Goal: Task Accomplishment & Management: Use online tool/utility

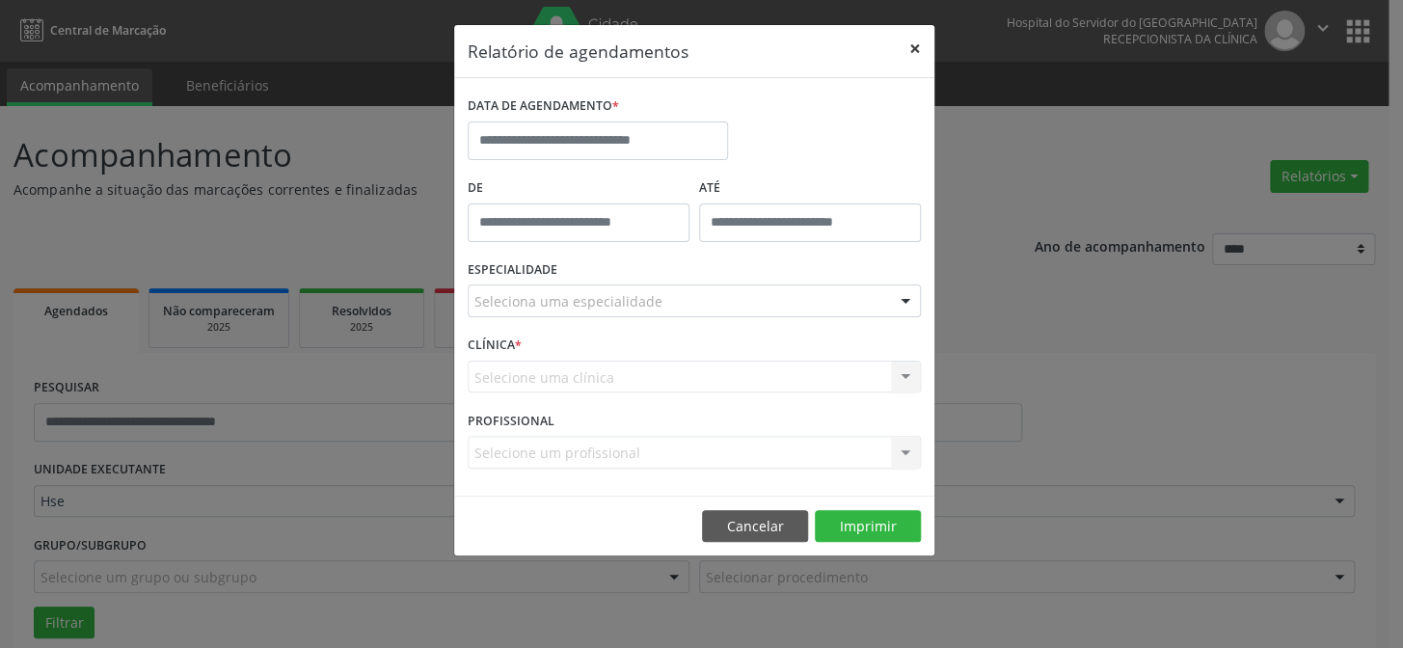
click at [922, 51] on button "×" at bounding box center [915, 48] width 39 height 47
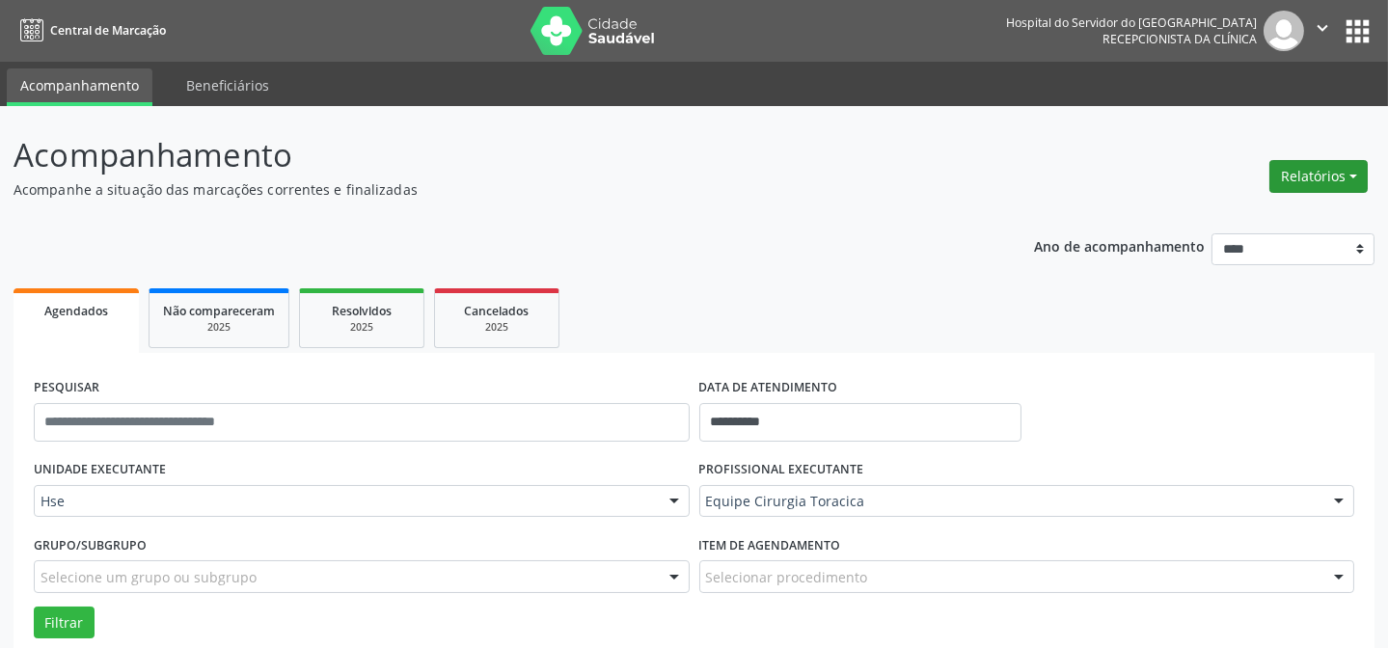
click at [1291, 167] on button "Relatórios" at bounding box center [1318, 176] width 98 height 33
click at [688, 164] on p "Acompanhamento" at bounding box center [490, 155] width 953 height 48
drag, startPoint x: 1364, startPoint y: 198, endPoint x: 1345, endPoint y: 167, distance: 35.9
click at [1353, 180] on div "Relatórios Agendamentos Procedimentos realizados" at bounding box center [1318, 176] width 112 height 46
click at [1345, 167] on button "Relatórios" at bounding box center [1318, 176] width 98 height 33
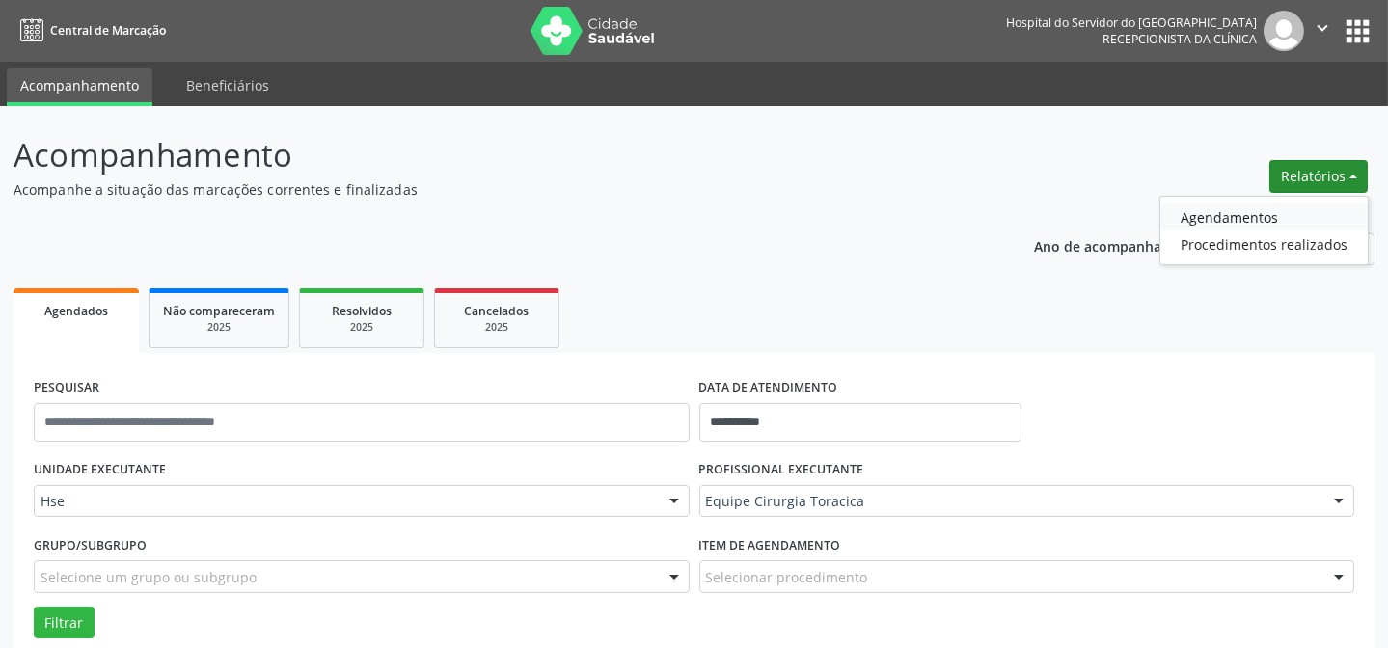
click at [1222, 217] on link "Agendamentos" at bounding box center [1263, 216] width 207 height 27
select select "*"
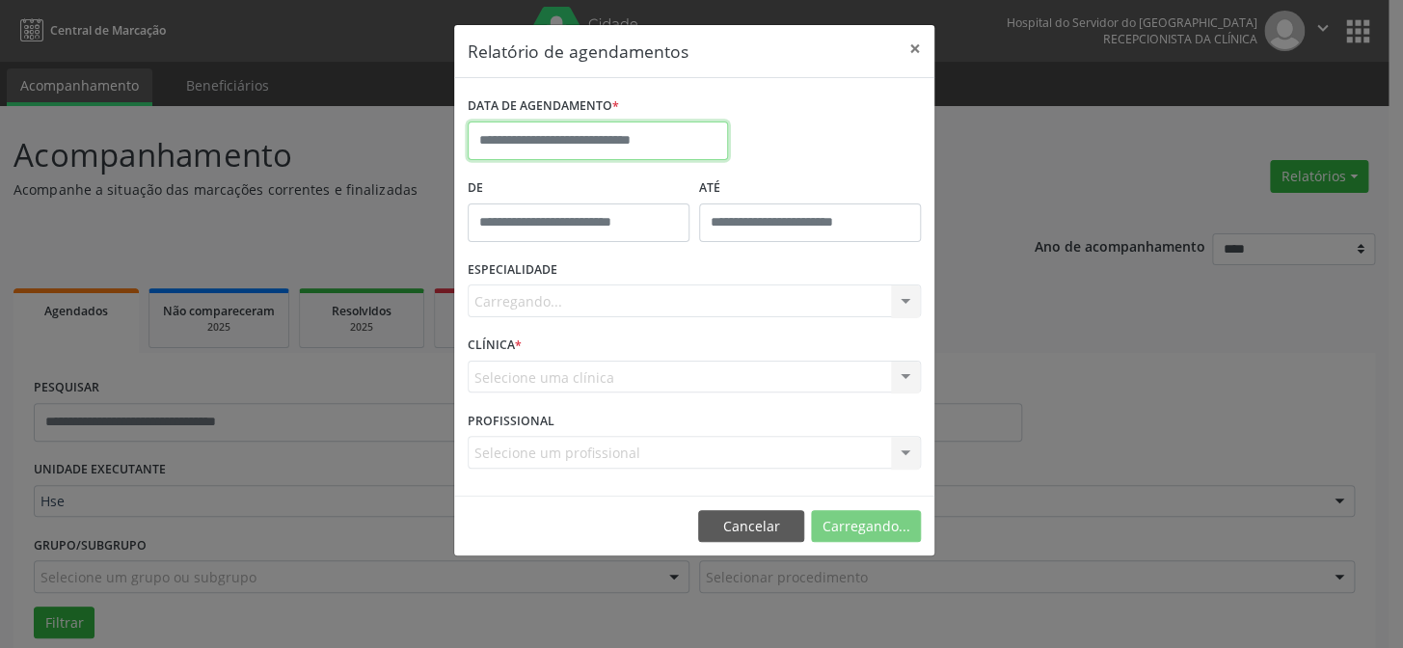
click at [644, 144] on input "text" at bounding box center [598, 141] width 260 height 39
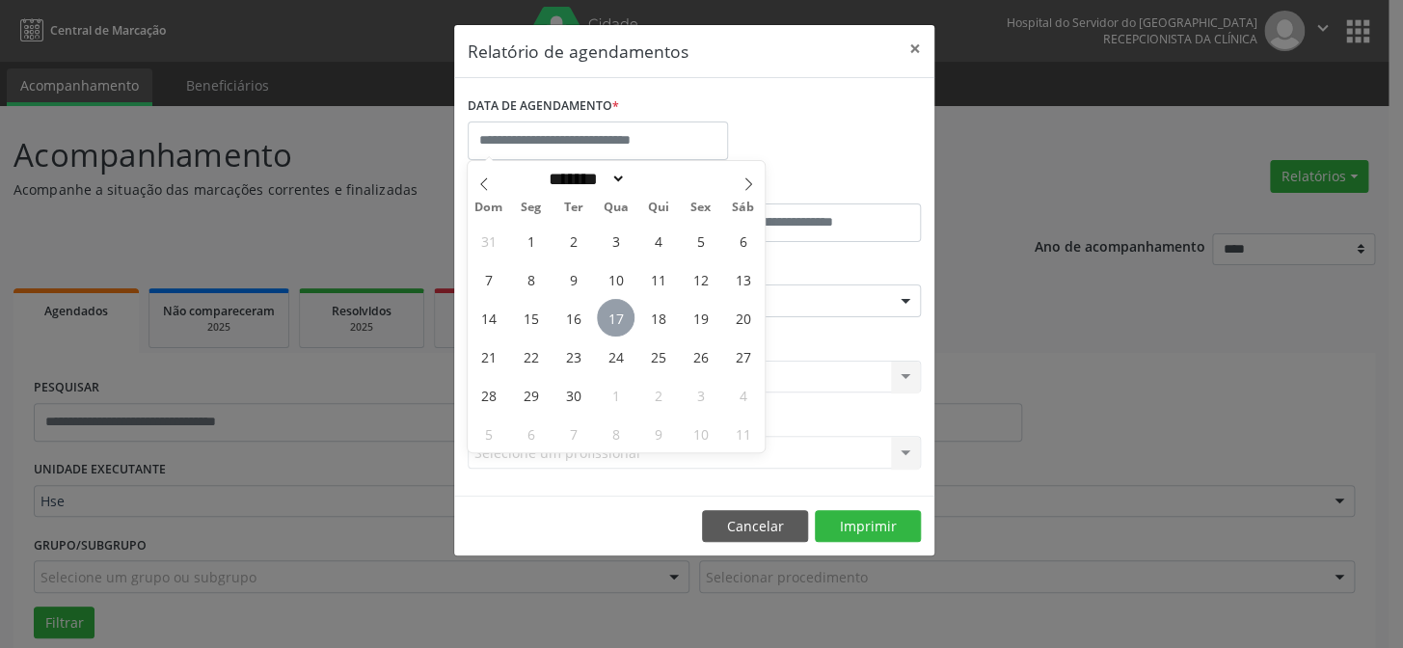
click at [623, 326] on span "17" at bounding box center [616, 318] width 38 height 38
type input "**********"
click at [622, 327] on span "17" at bounding box center [616, 318] width 38 height 38
click at [622, 329] on form "**********" at bounding box center [694, 287] width 453 height 391
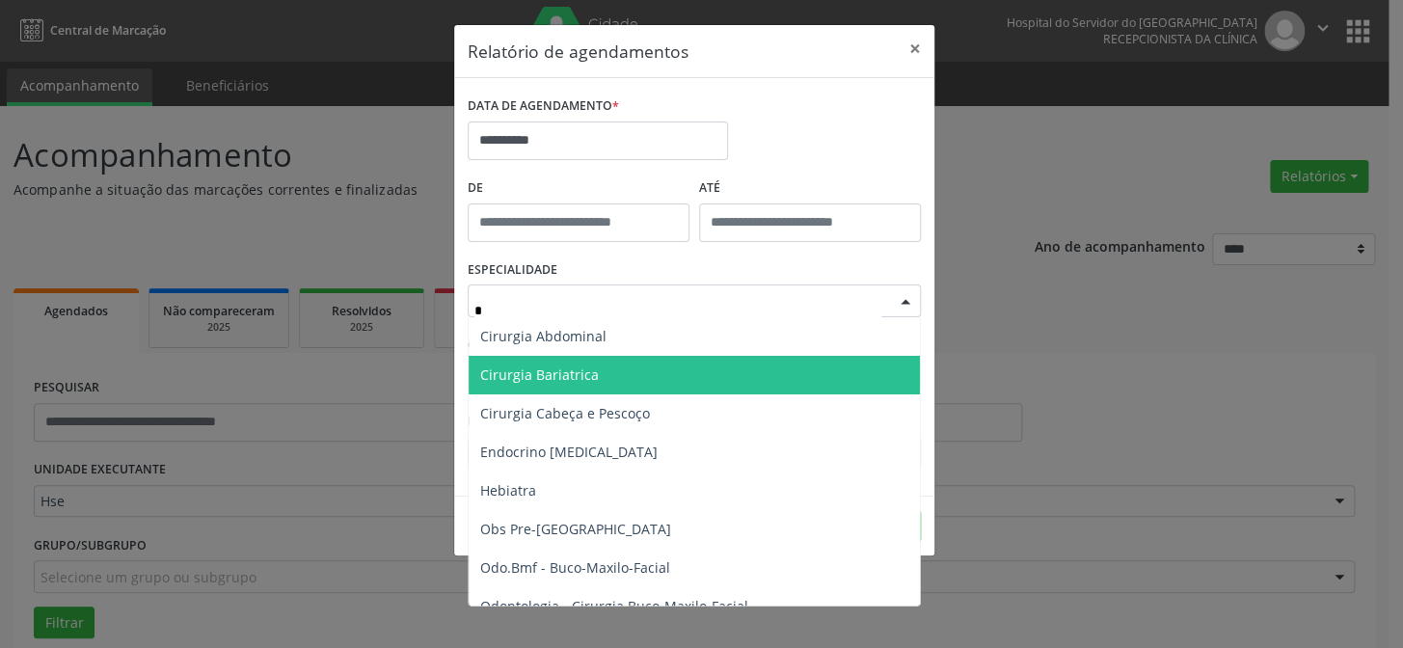
type input "**"
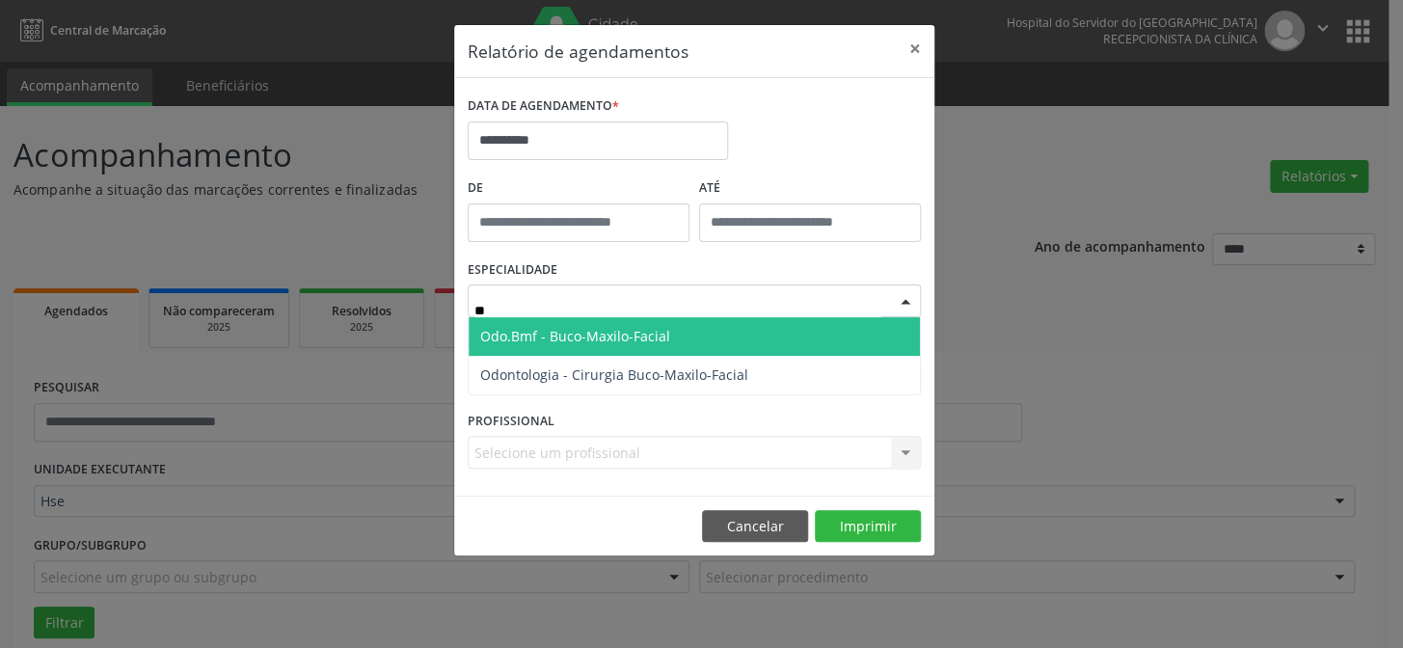
click at [560, 341] on span "Odo.Bmf - Buco-Maxilo-Facial" at bounding box center [575, 336] width 190 height 18
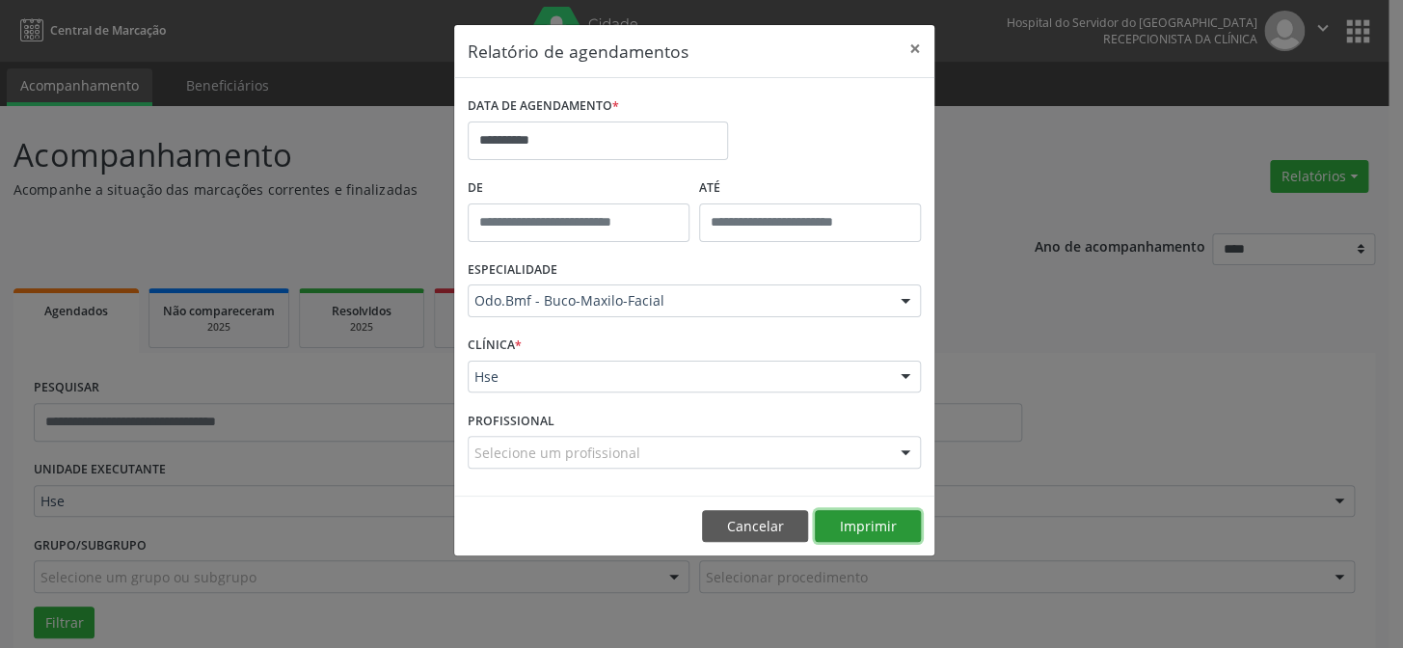
click at [854, 512] on button "Imprimir" at bounding box center [868, 526] width 106 height 33
